Goal: Information Seeking & Learning: Learn about a topic

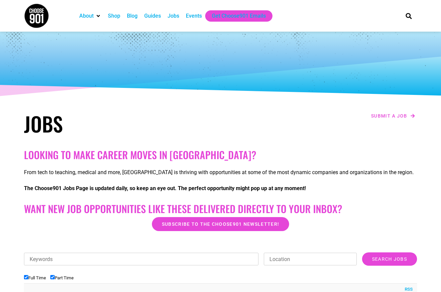
click at [103, 260] on input "Keywords" at bounding box center [141, 259] width 235 height 13
type input "hiring immediately"
click at [279, 262] on input "Location" at bounding box center [310, 259] width 93 height 13
type input "[US_STATE]"
drag, startPoint x: 279, startPoint y: 262, endPoint x: 392, endPoint y: 262, distance: 113.3
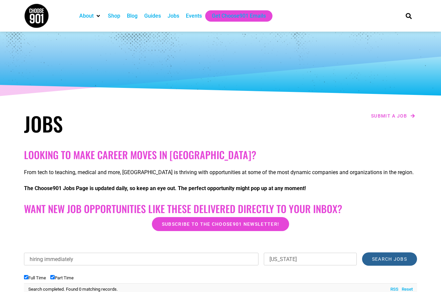
click at [392, 262] on input "Search Jobs" at bounding box center [389, 259] width 55 height 13
click at [392, 260] on input "Search Jobs" at bounding box center [389, 259] width 55 height 13
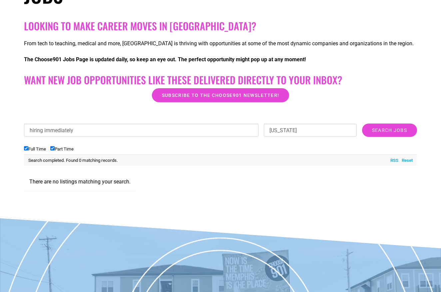
scroll to position [125, 0]
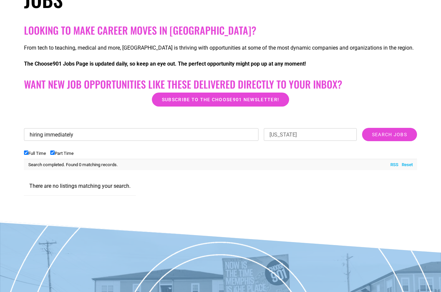
drag, startPoint x: 98, startPoint y: 135, endPoint x: 39, endPoint y: 128, distance: 59.1
click at [42, 128] on input "hiring immediately" at bounding box center [141, 134] width 235 height 13
type input "records"
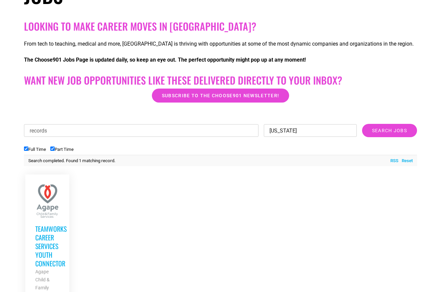
drag, startPoint x: 312, startPoint y: 137, endPoint x: 255, endPoint y: 130, distance: 56.7
type input "[GEOGRAPHIC_DATA],[GEOGRAPHIC_DATA]"
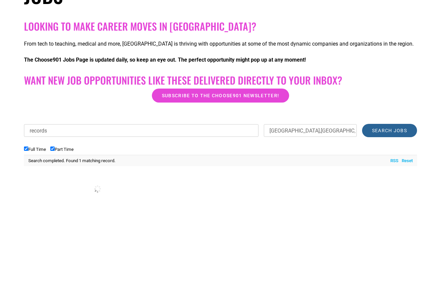
click at [405, 130] on input "Search Jobs" at bounding box center [389, 130] width 55 height 13
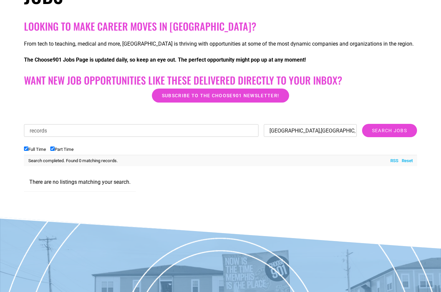
drag, startPoint x: 302, startPoint y: 133, endPoint x: 258, endPoint y: 127, distance: 44.1
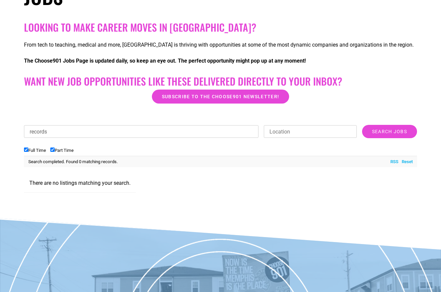
scroll to position [128, 0]
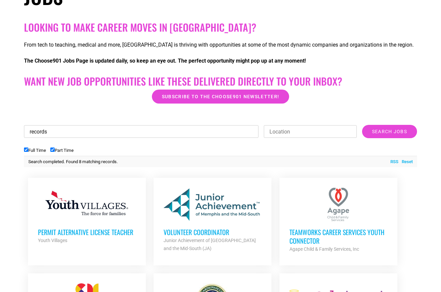
drag, startPoint x: 50, startPoint y: 130, endPoint x: 19, endPoint y: 127, distance: 30.8
type input "data"
click at [379, 135] on input "Search Jobs" at bounding box center [389, 131] width 55 height 13
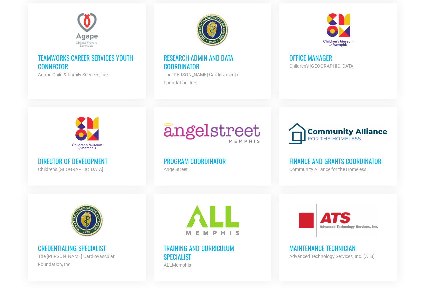
scroll to position [493, 0]
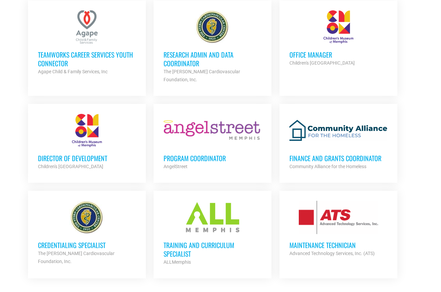
click at [217, 206] on div at bounding box center [213, 217] width 98 height 33
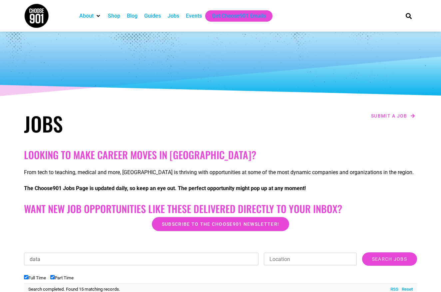
scroll to position [8, 0]
